Goal: Task Accomplishment & Management: Complete application form

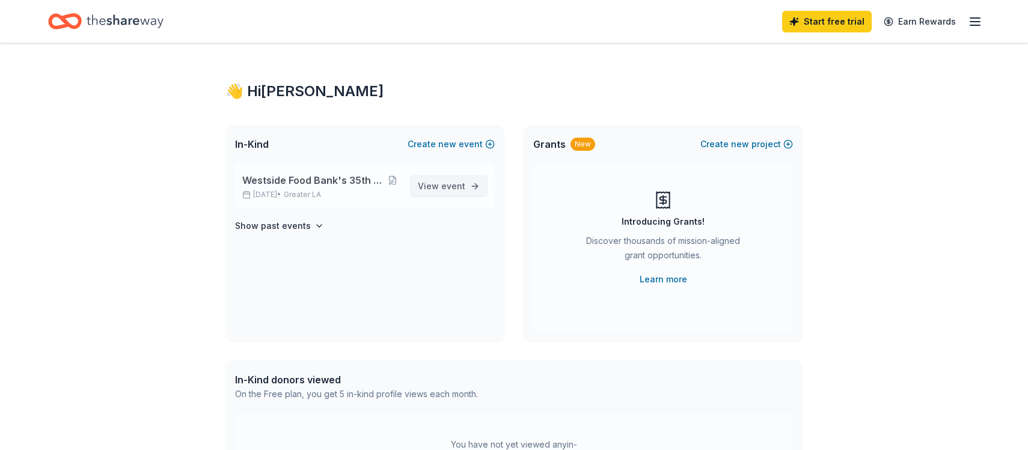
click at [439, 183] on span "View event" at bounding box center [441, 186] width 47 height 14
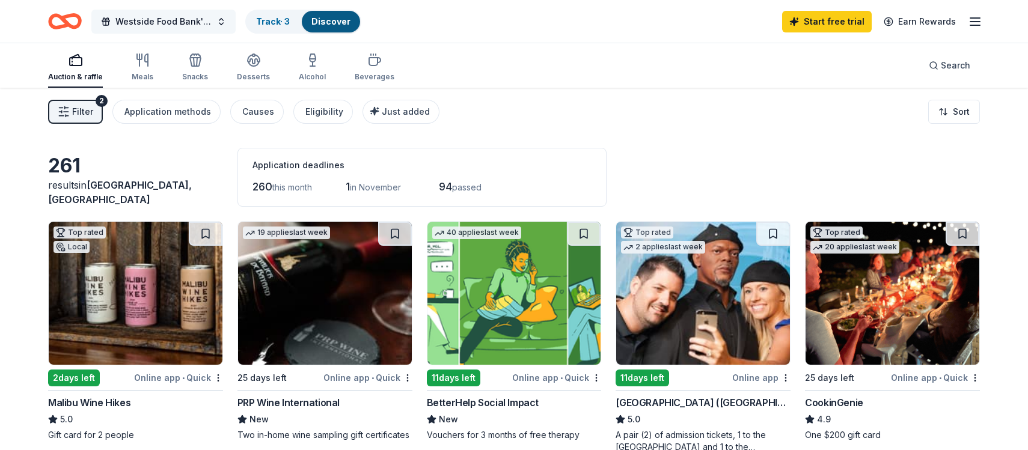
click at [165, 19] on span "Westside Food Bank's 35th Annual Hunger Walk" at bounding box center [163, 21] width 96 height 14
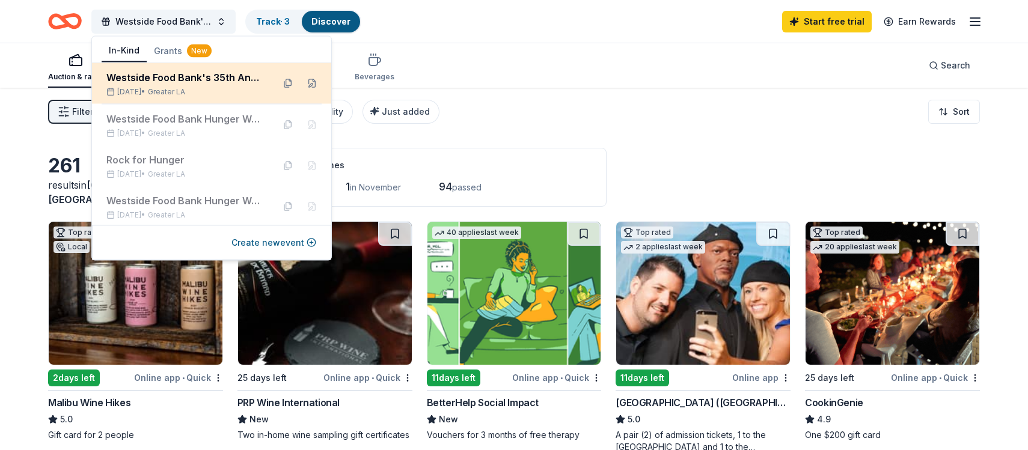
click at [145, 75] on div "Westside Food Bank's 35th Annual Hunger Walk" at bounding box center [185, 77] width 158 height 14
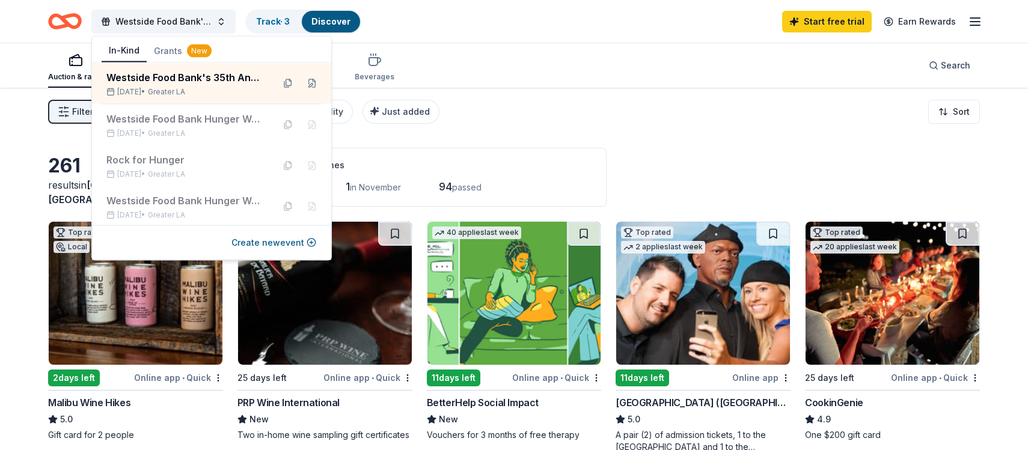
click at [653, 121] on div "Filter 2 Application methods Causes Eligibility Just added Sort" at bounding box center [514, 112] width 1028 height 48
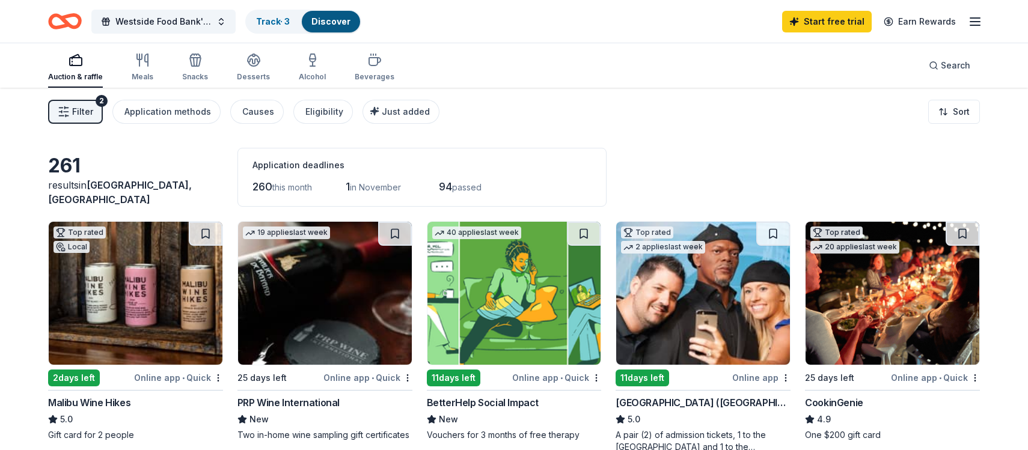
click at [54, 107] on button "Filter 2" at bounding box center [75, 112] width 55 height 24
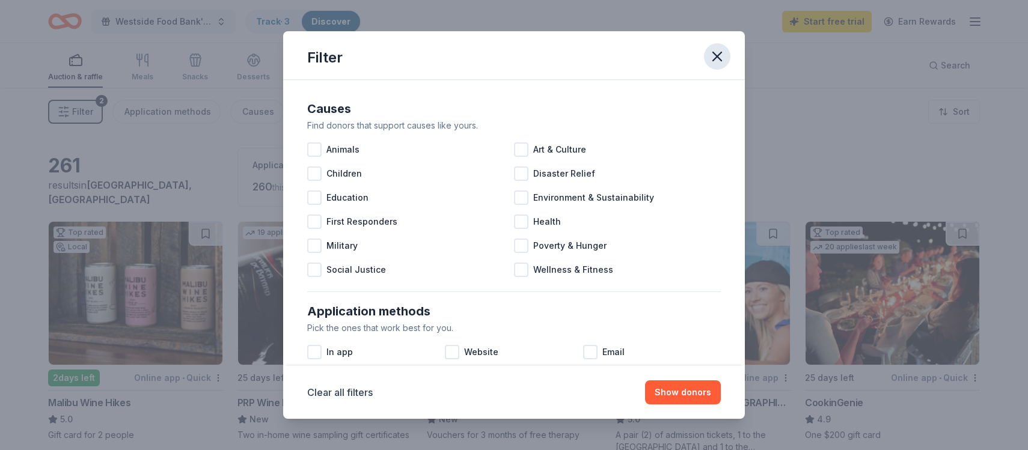
click at [717, 51] on icon "button" at bounding box center [717, 56] width 17 height 17
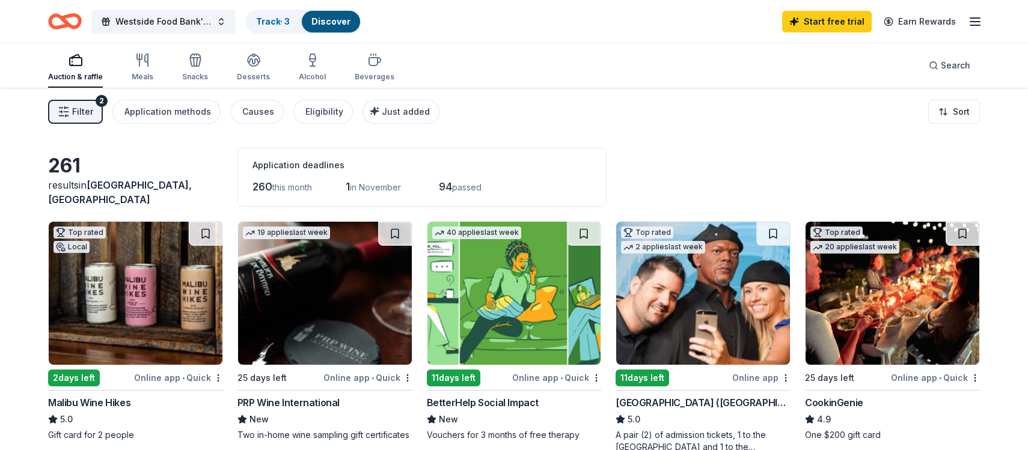
click at [980, 19] on icon "button" at bounding box center [975, 21] width 14 height 14
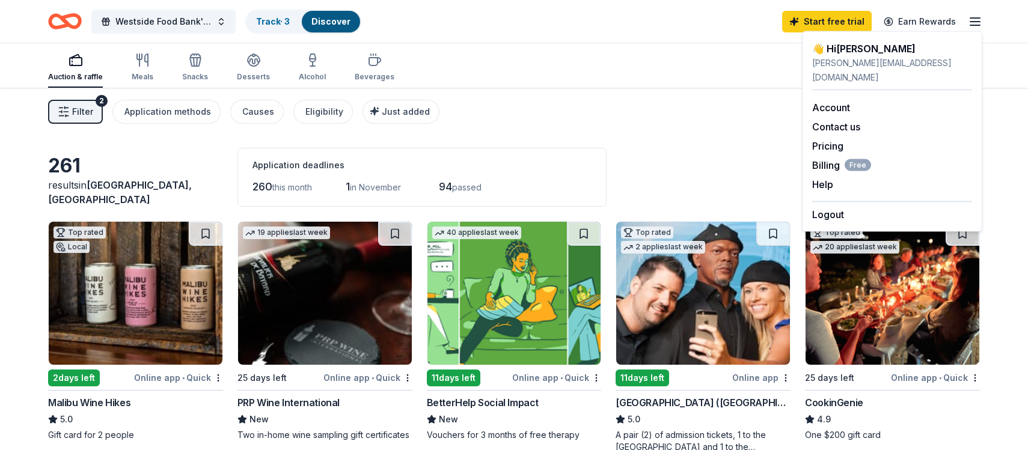
click at [683, 124] on div "Filter 2 Application methods Causes Eligibility Just added Sort" at bounding box center [514, 112] width 1028 height 48
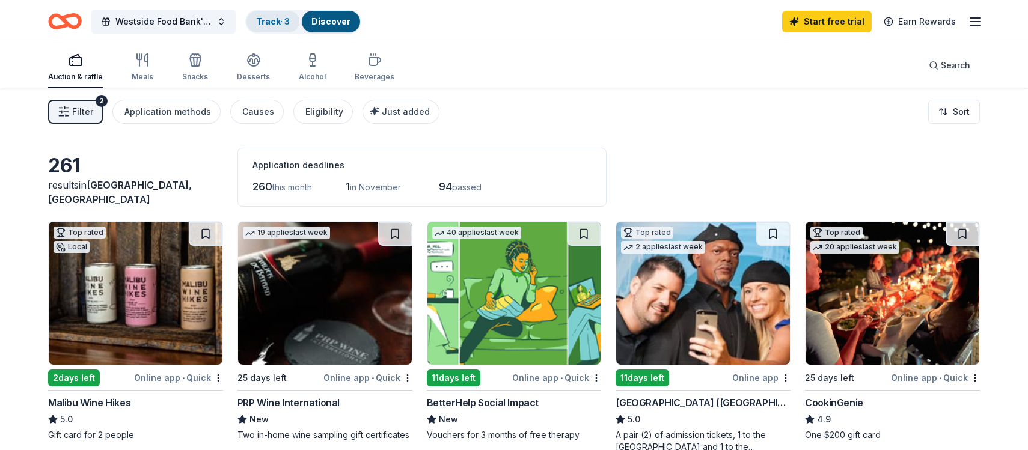
click at [275, 22] on link "Track · 3" at bounding box center [273, 21] width 34 height 10
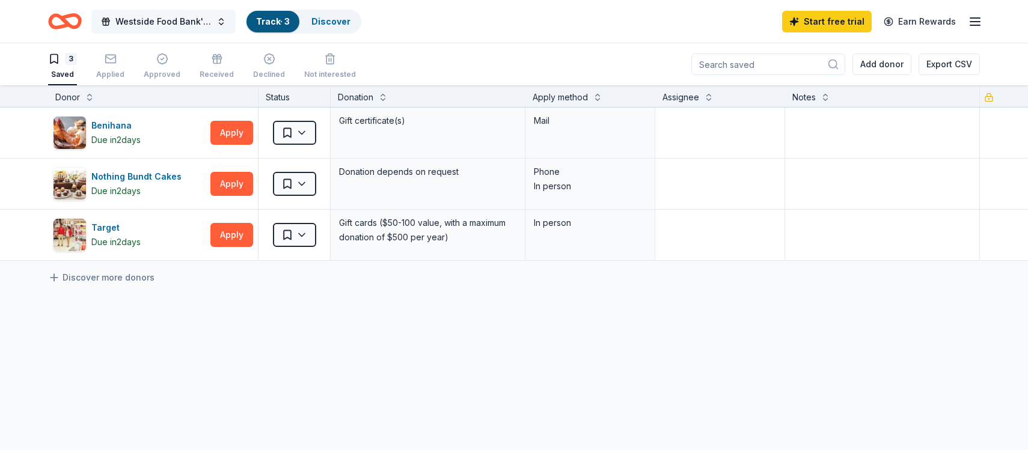
click at [153, 14] on span "Westside Food Bank's 35th Annual Hunger Walk" at bounding box center [163, 21] width 96 height 14
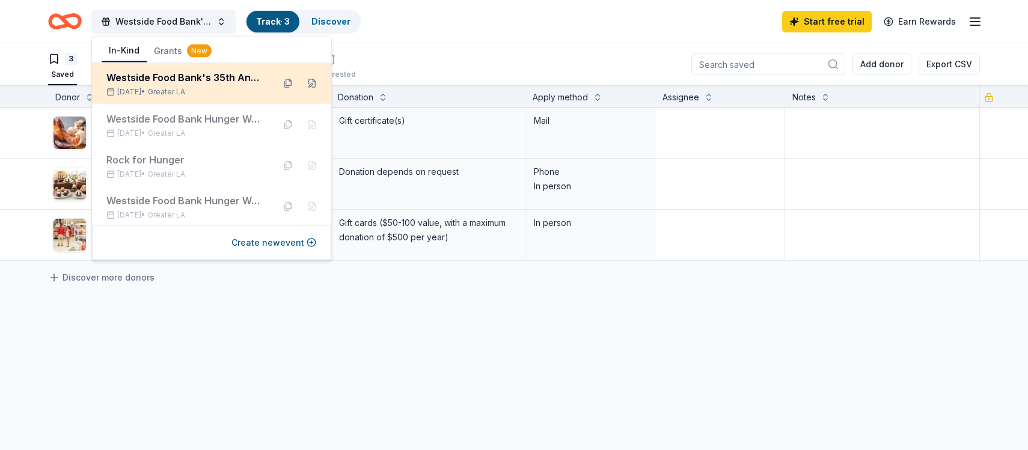
click at [140, 74] on div "Westside Food Bank's 35th Annual Hunger Walk" at bounding box center [185, 77] width 158 height 14
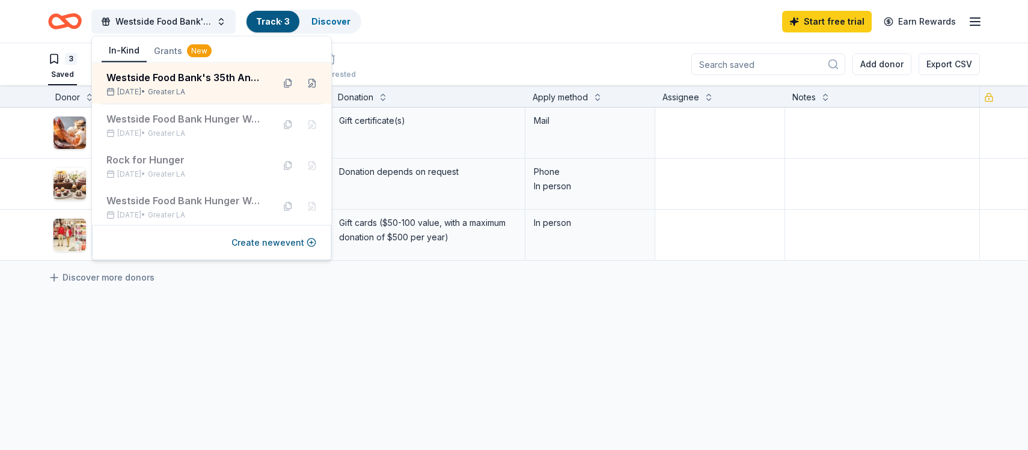
click at [463, 47] on div "3 Saved Applied Approved Received Declined Not interested Add donor Export CSV" at bounding box center [514, 64] width 932 height 42
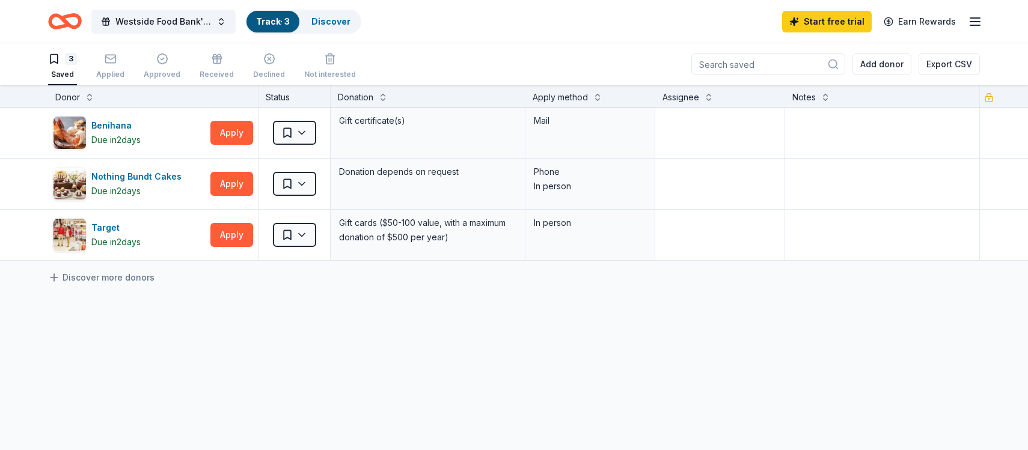
click at [52, 56] on icon "button" at bounding box center [54, 59] width 12 height 12
click at [108, 59] on icon "button" at bounding box center [110, 58] width 10 height 3
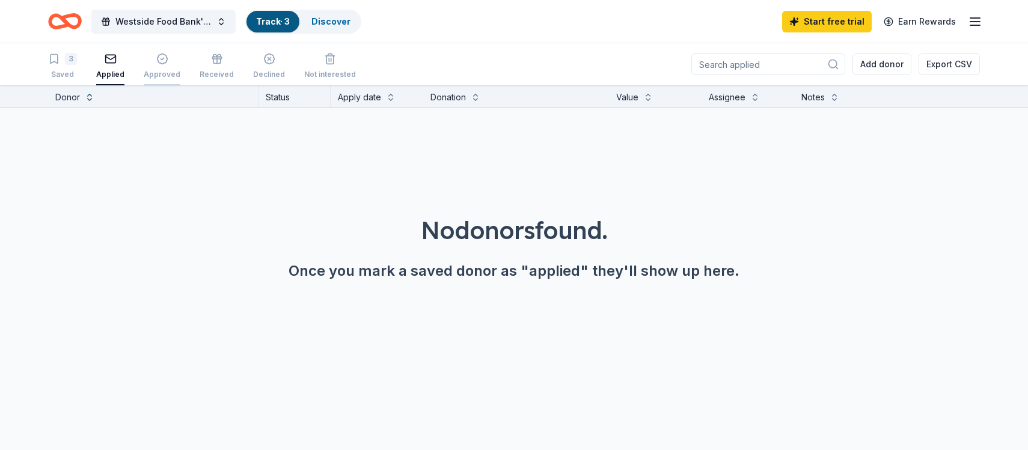
click at [157, 60] on icon "button" at bounding box center [162, 59] width 10 height 10
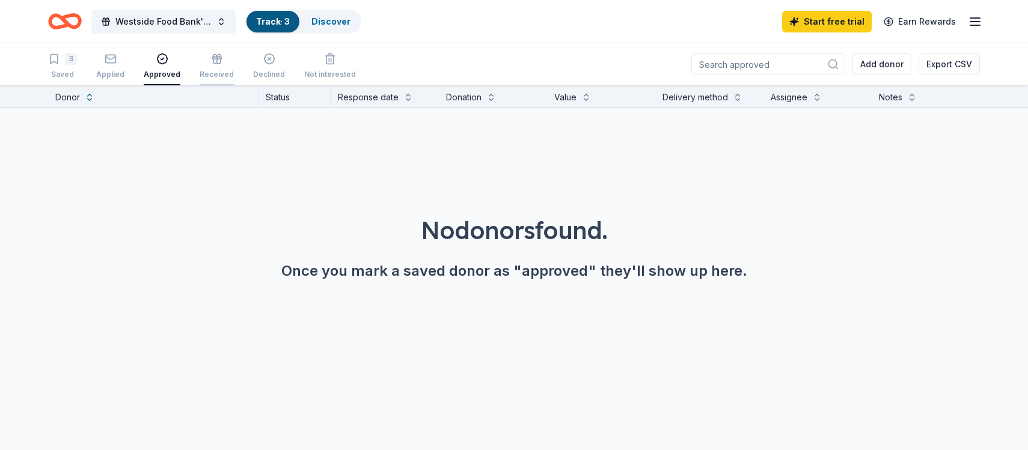
click at [213, 61] on icon "button" at bounding box center [217, 59] width 12 height 12
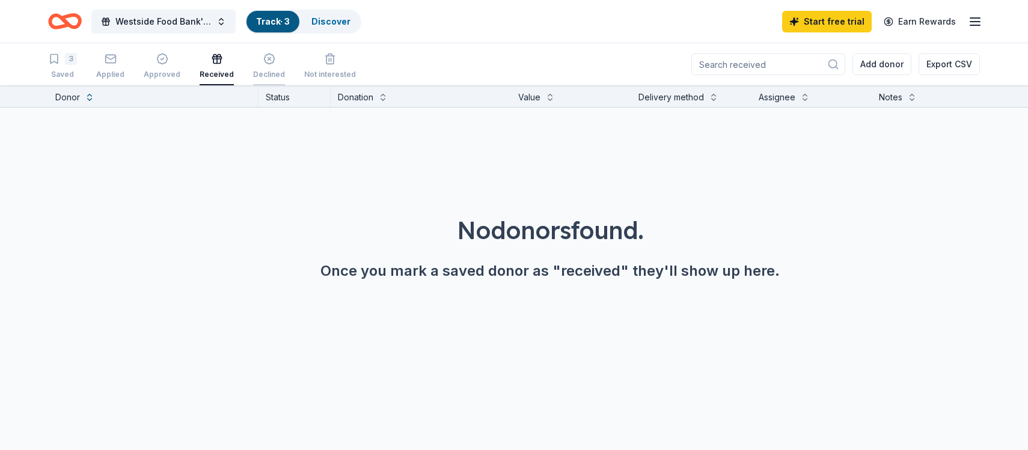
click at [267, 64] on icon "button" at bounding box center [269, 59] width 12 height 12
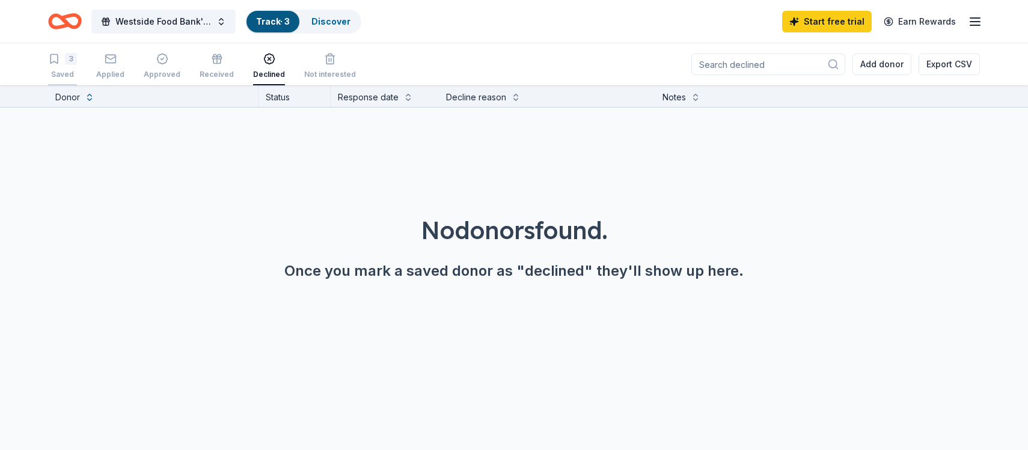
click at [54, 59] on icon "button" at bounding box center [54, 59] width 12 height 12
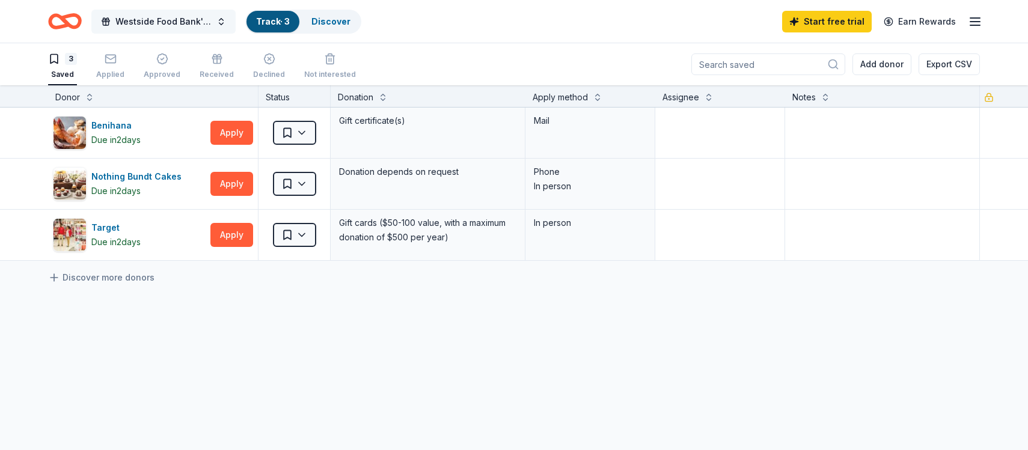
click at [155, 22] on span "Westside Food Bank's 35th Annual Hunger Walk" at bounding box center [163, 21] width 96 height 14
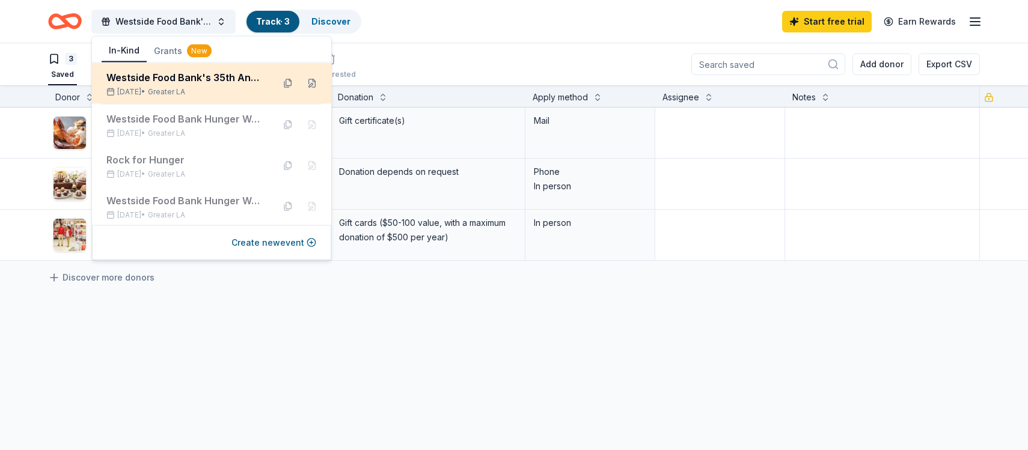
click at [144, 78] on div "Westside Food Bank's 35th Annual Hunger Walk" at bounding box center [185, 77] width 158 height 14
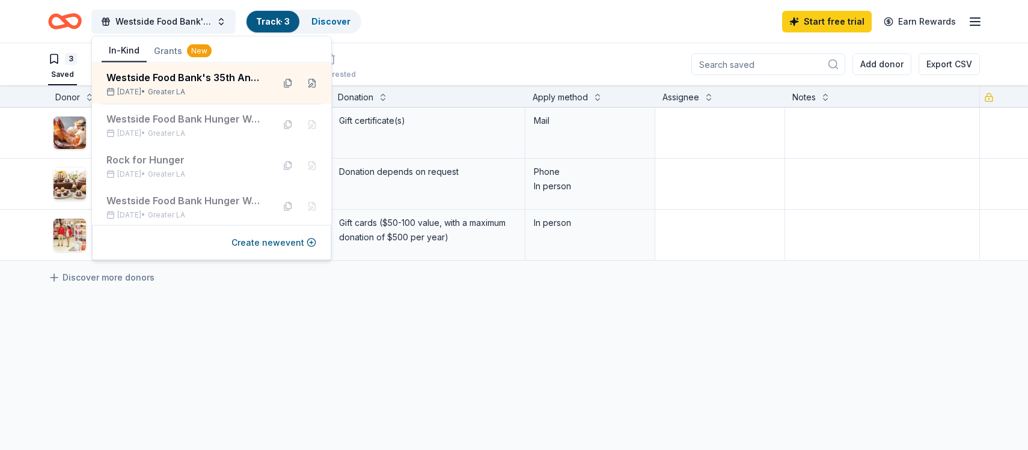
click at [376, 310] on div "Benihana Due in 2 days Apply Saved Gift certificate(s) Mail Nothing Bundt Cakes…" at bounding box center [514, 297] width 1028 height 379
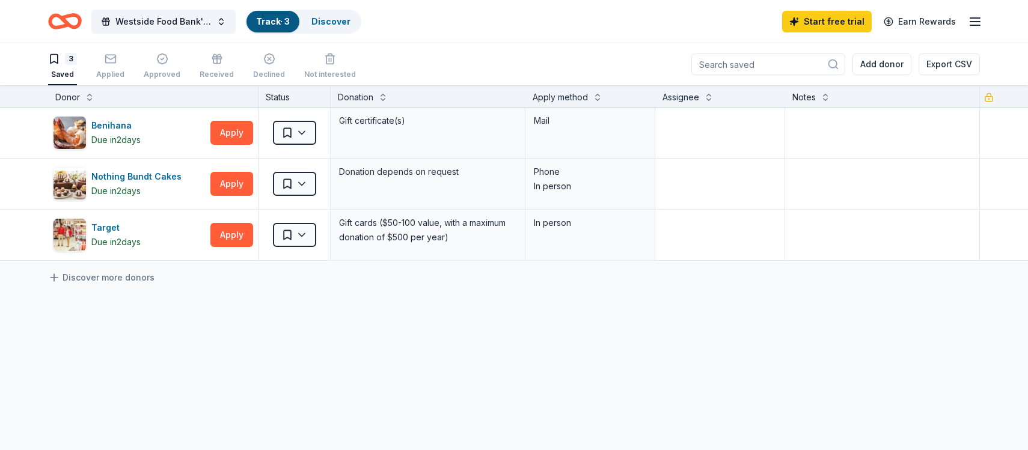
click at [62, 22] on icon "Home" at bounding box center [65, 21] width 34 height 28
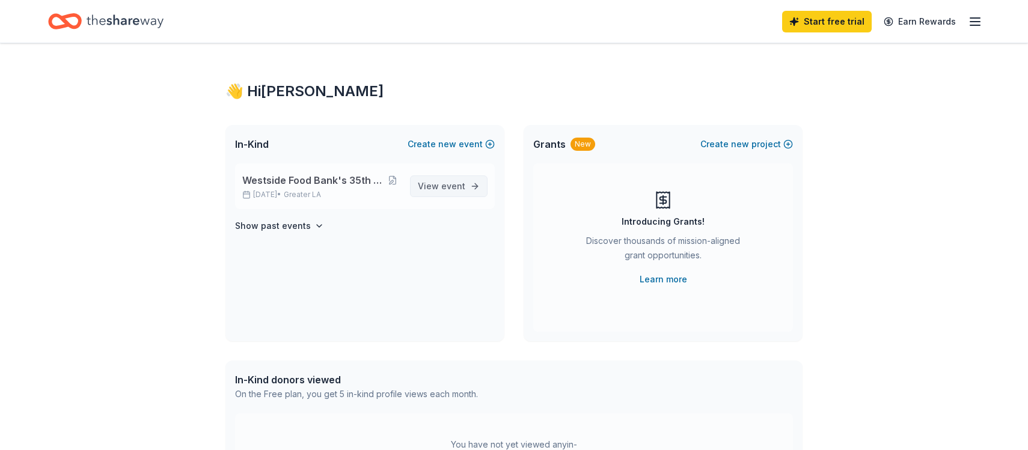
click at [444, 187] on span "event" at bounding box center [453, 186] width 24 height 10
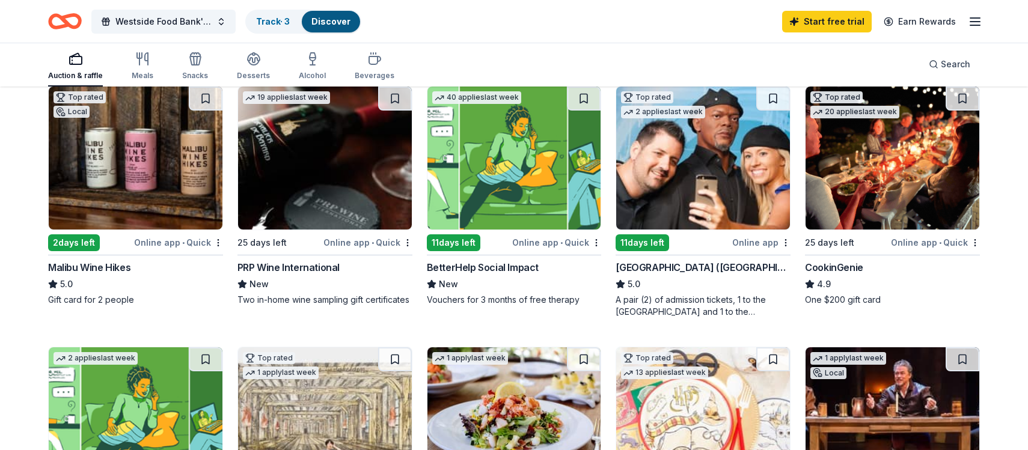
scroll to position [162, 0]
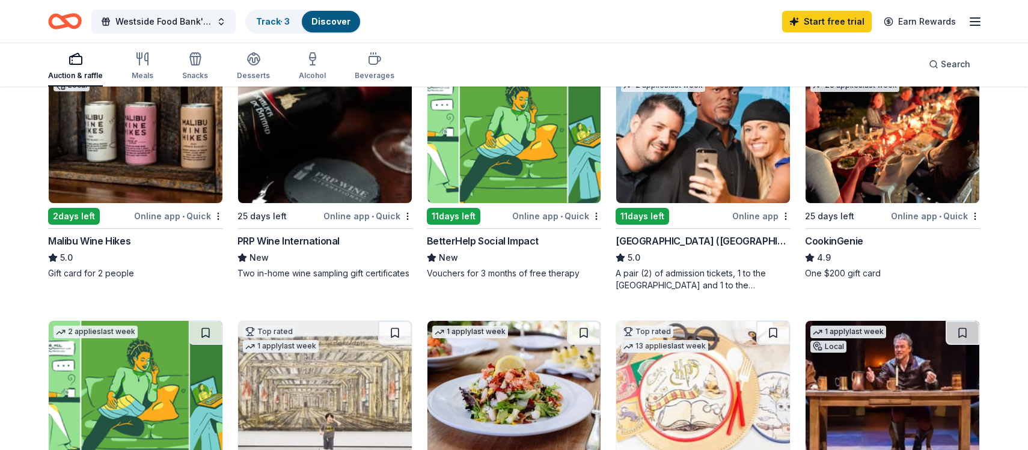
click at [118, 154] on img at bounding box center [136, 131] width 174 height 143
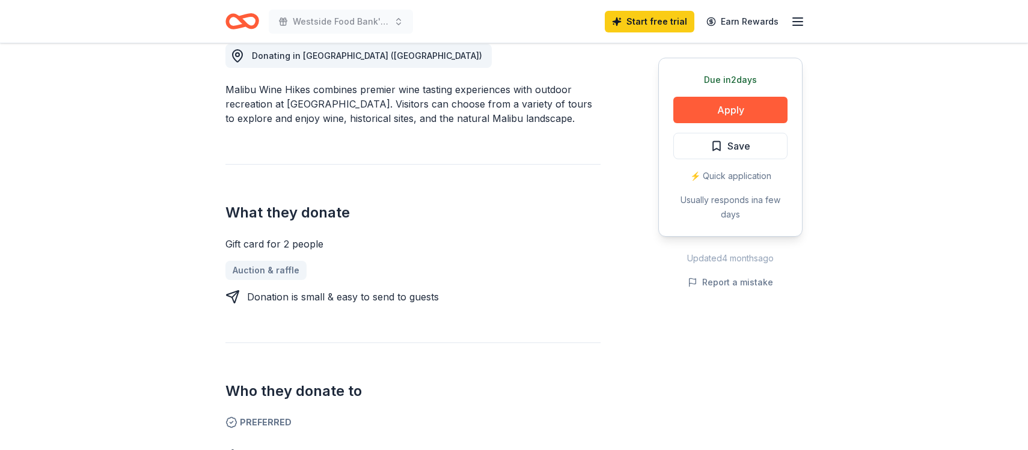
scroll to position [354, 0]
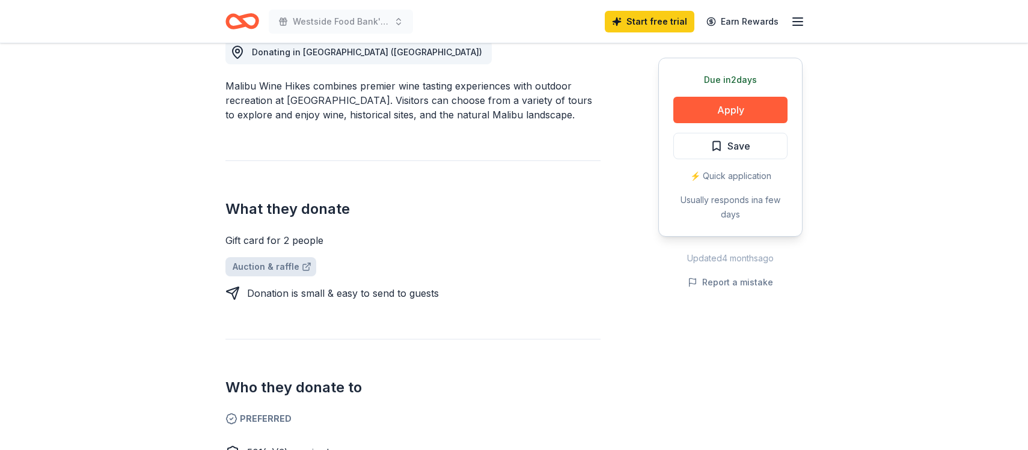
click at [262, 265] on link "Auction & raffle" at bounding box center [270, 266] width 91 height 19
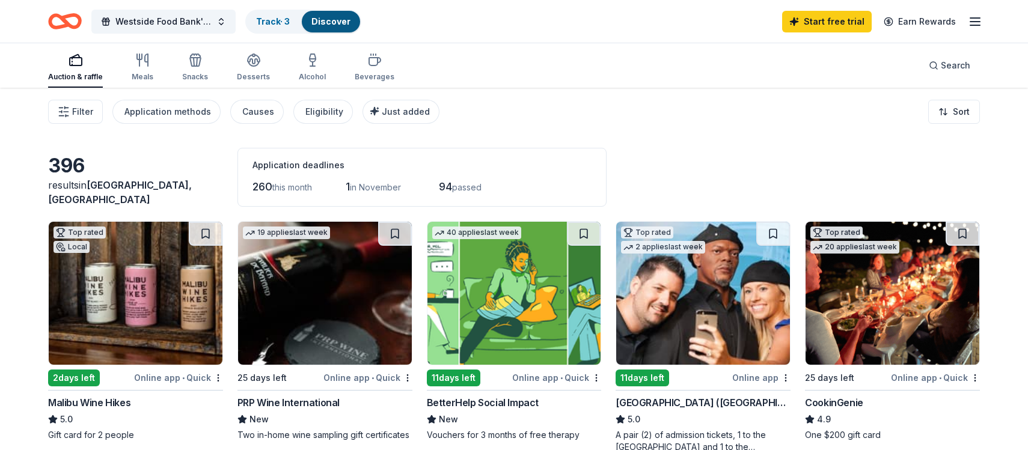
click at [103, 301] on img at bounding box center [136, 293] width 174 height 143
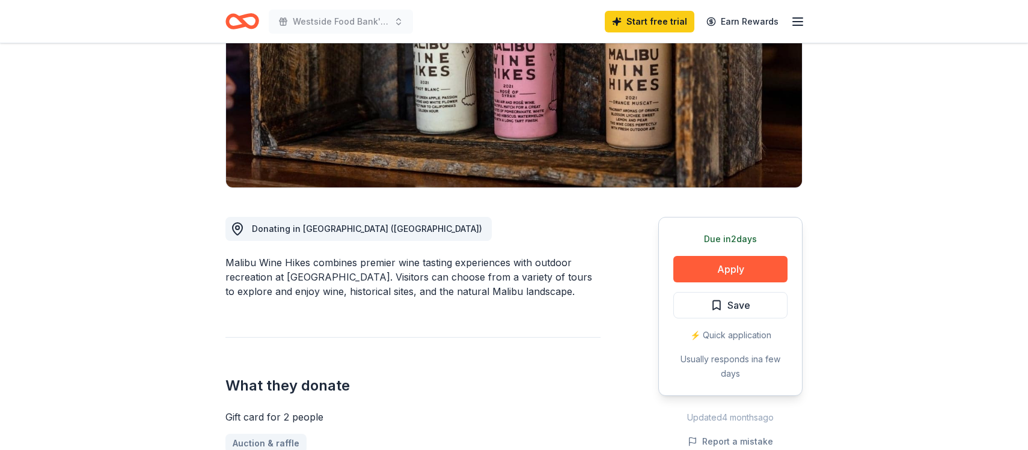
scroll to position [187, 0]
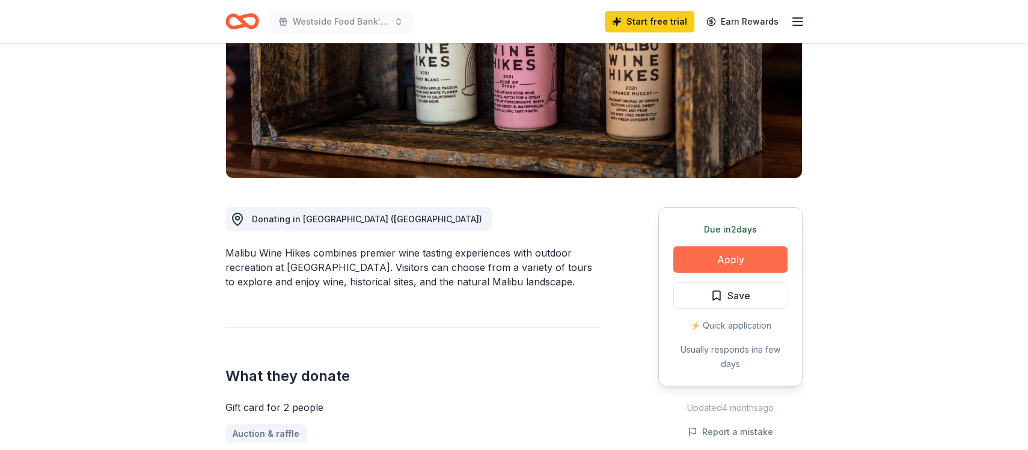
click at [714, 258] on button "Apply" at bounding box center [730, 259] width 114 height 26
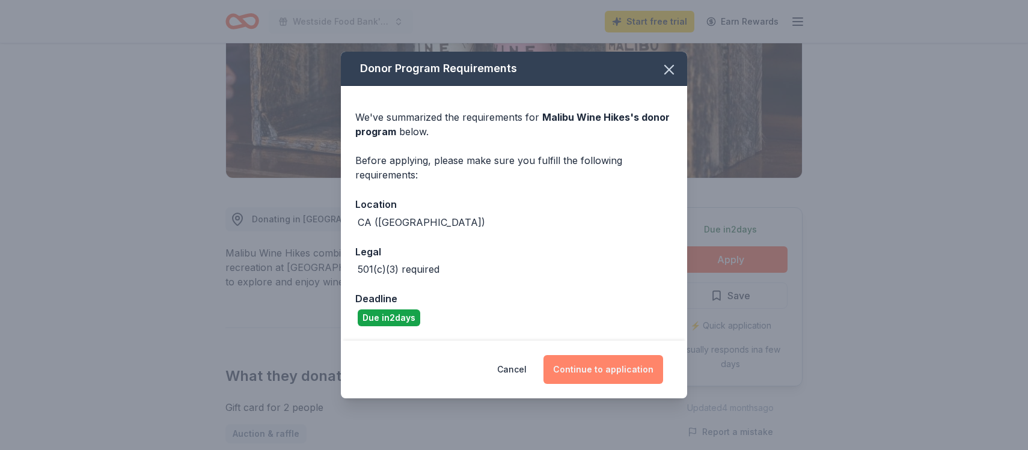
click at [613, 370] on button "Continue to application" at bounding box center [603, 369] width 120 height 29
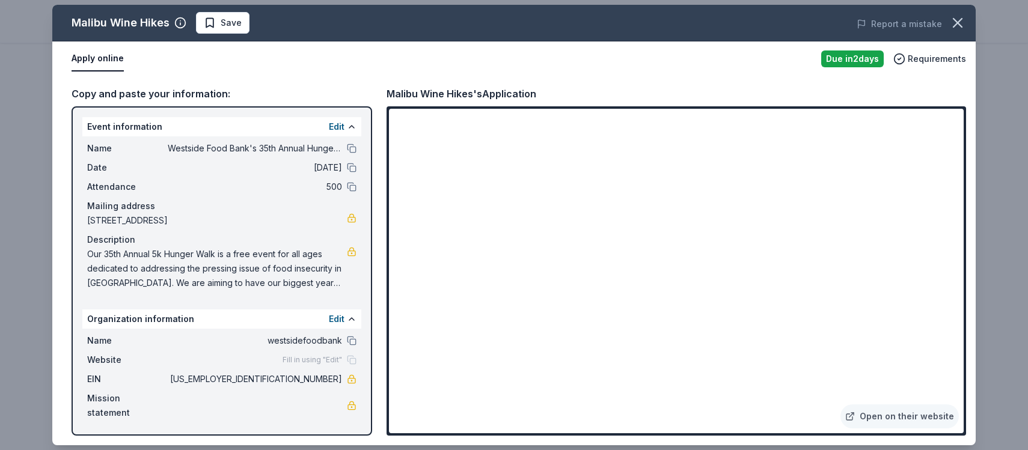
click at [213, 176] on div "Name Westside Food Bank's 35th Annual Hunger Walk Date 11/02/25 Attendance 500 …" at bounding box center [221, 215] width 279 height 159
click at [339, 126] on button "Edit" at bounding box center [337, 127] width 16 height 14
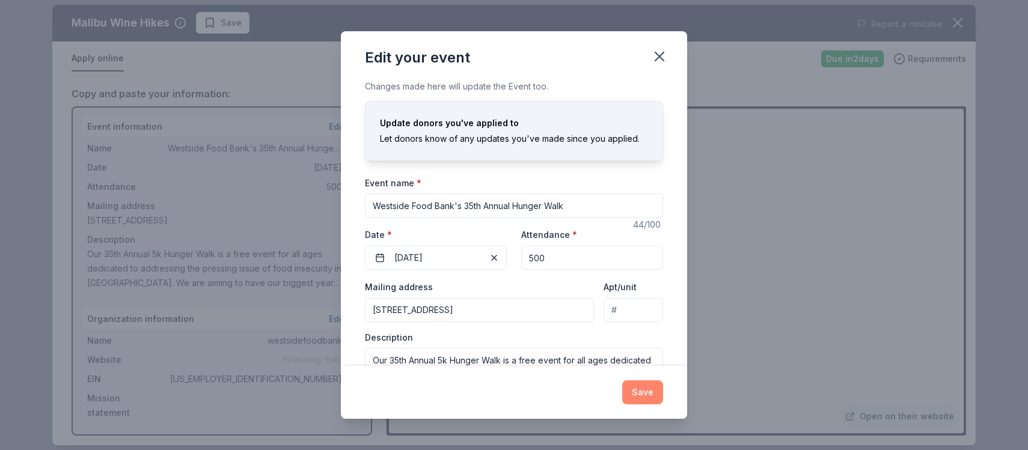
click at [644, 392] on button "Save" at bounding box center [642, 393] width 41 height 24
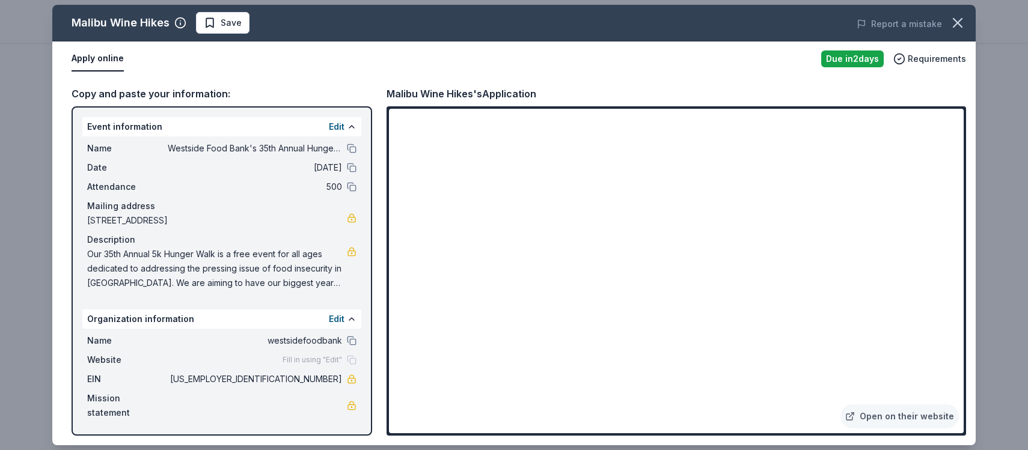
drag, startPoint x: 165, startPoint y: 146, endPoint x: 290, endPoint y: 150, distance: 124.5
click at [290, 150] on div "Name Westside Food Bank's 35th Annual Hunger Walk" at bounding box center [221, 148] width 269 height 14
click at [351, 150] on button at bounding box center [352, 149] width 10 height 10
